Goal: Task Accomplishment & Management: Complete application form

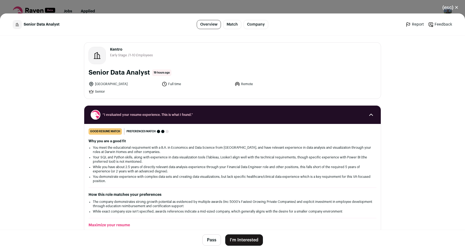
click at [243, 238] on button "I'm Interested" at bounding box center [244, 239] width 38 height 11
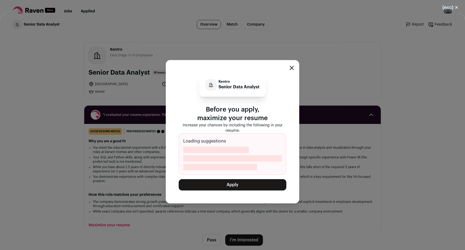
click at [235, 184] on button "Apply" at bounding box center [233, 184] width 108 height 11
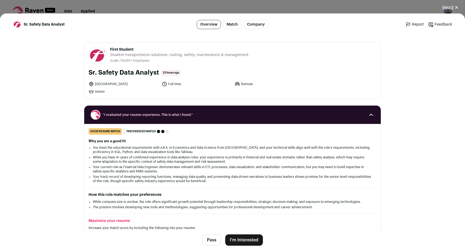
click at [235, 238] on button "I'm Interested" at bounding box center [244, 239] width 38 height 11
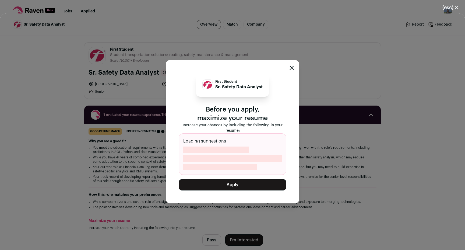
click at [237, 186] on button "Apply" at bounding box center [233, 184] width 108 height 11
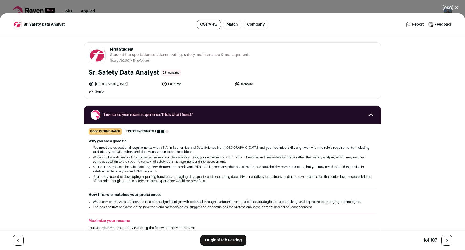
click at [453, 7] on button "(esc) ✕" at bounding box center [450, 8] width 29 height 12
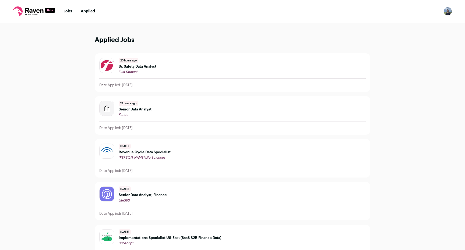
click at [74, 9] on ul "Jobs Applied" at bounding box center [79, 11] width 31 height 5
click at [68, 12] on link "Jobs" at bounding box center [68, 11] width 8 height 4
